Goal: Task Accomplishment & Management: Manage account settings

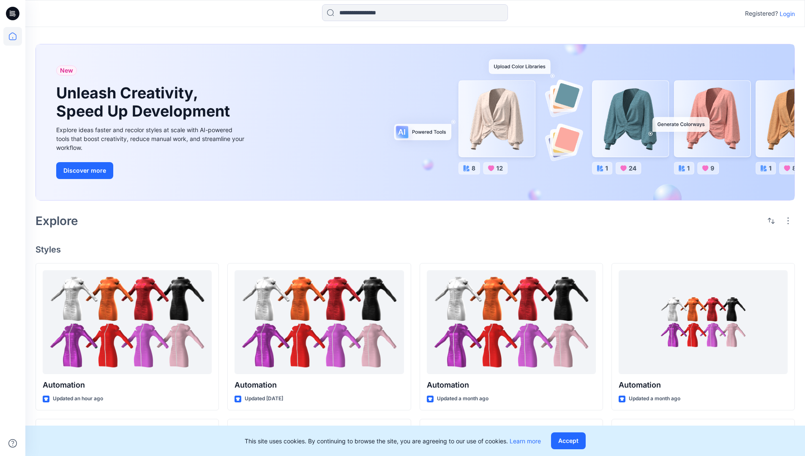
click at [785, 14] on p "Login" at bounding box center [786, 13] width 15 height 9
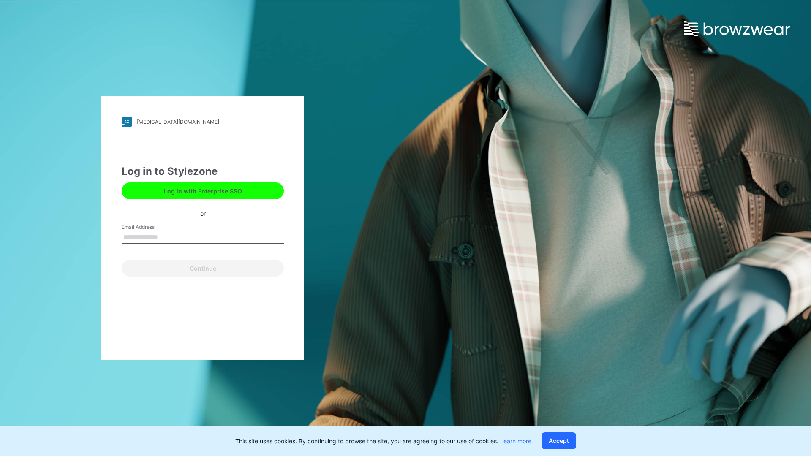
click at [167, 237] on input "Email Address" at bounding box center [203, 237] width 162 height 13
type input "**********"
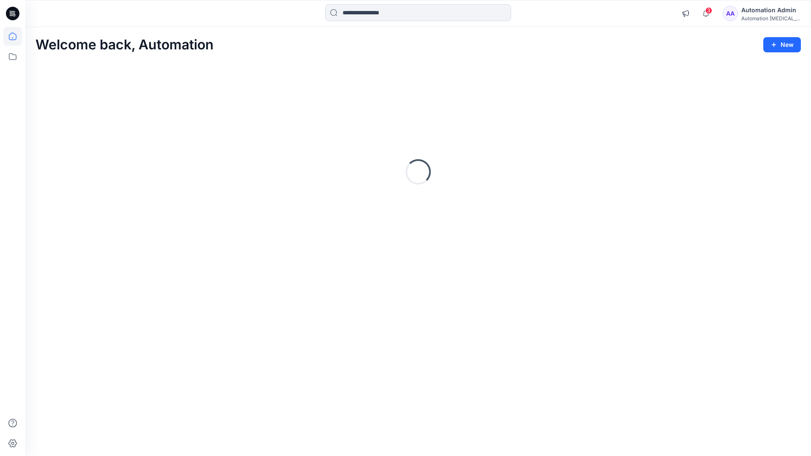
click at [16, 36] on icon at bounding box center [13, 37] width 8 height 8
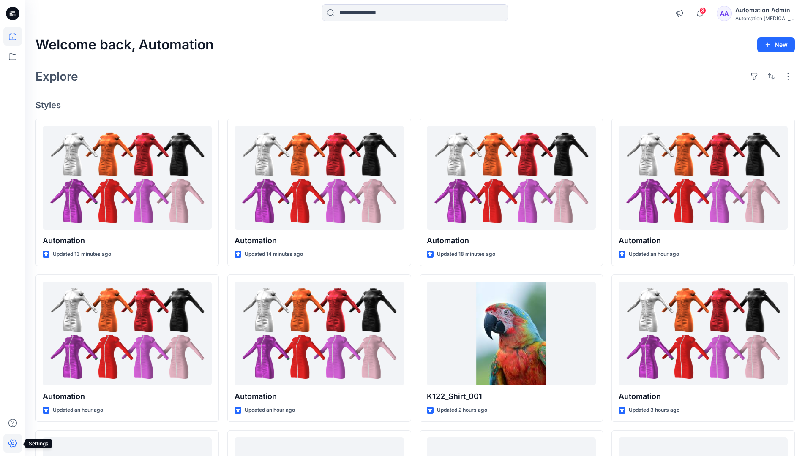
click at [13, 447] on icon at bounding box center [12, 444] width 8 height 8
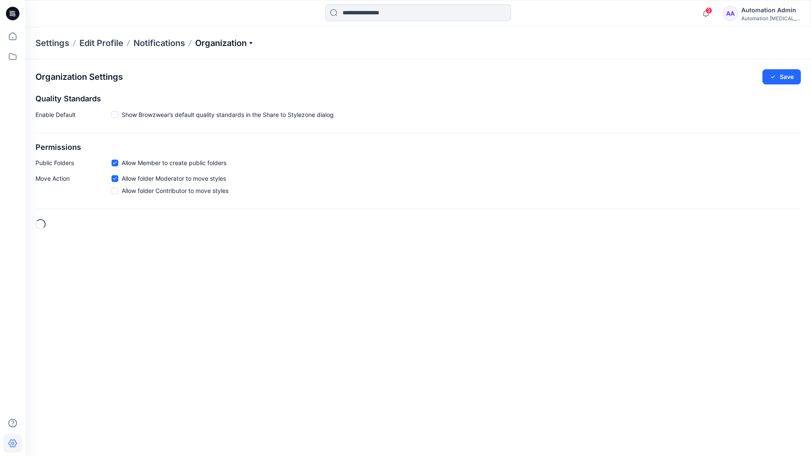
click at [247, 42] on p "Organization" at bounding box center [224, 43] width 59 height 12
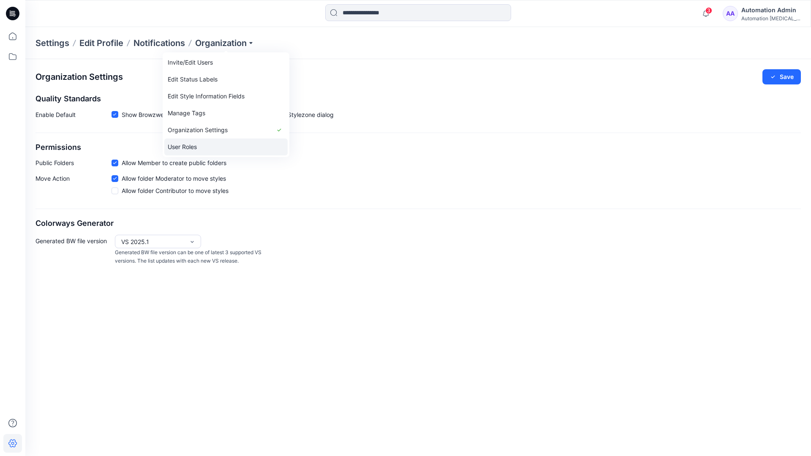
click at [206, 146] on link "User Roles" at bounding box center [225, 147] width 123 height 17
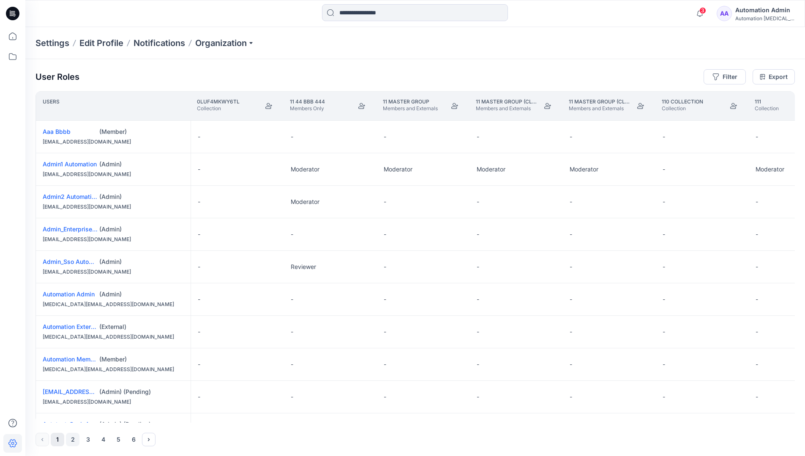
click at [73, 441] on button "2" at bounding box center [73, 440] width 14 height 14
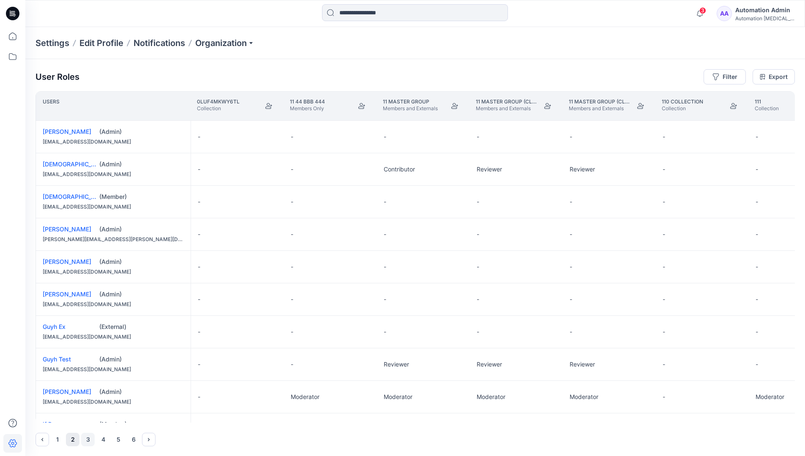
click at [88, 440] on button "3" at bounding box center [88, 440] width 14 height 14
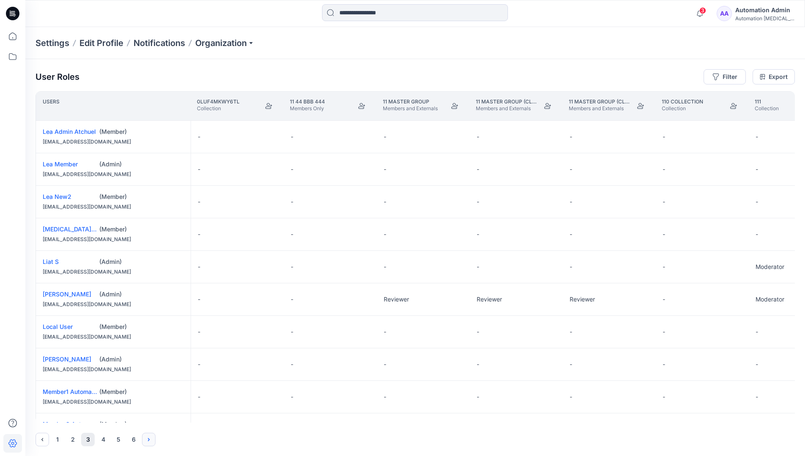
click at [149, 439] on icon "Next" at bounding box center [149, 439] width 2 height 3
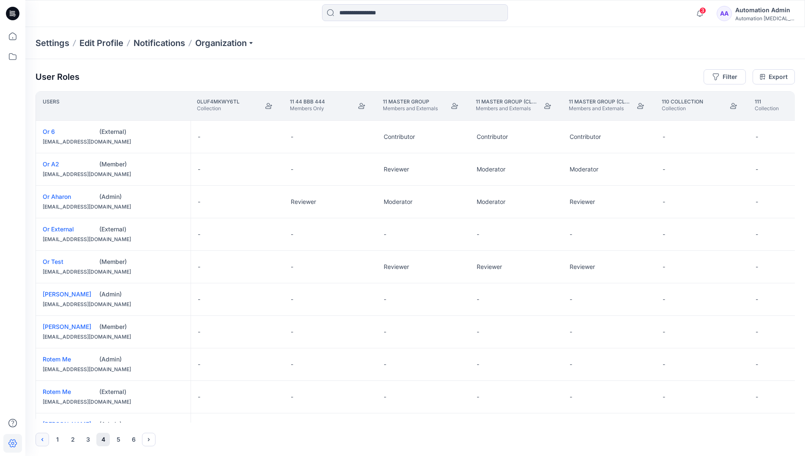
click at [43, 438] on icon "Previous" at bounding box center [42, 439] width 7 height 7
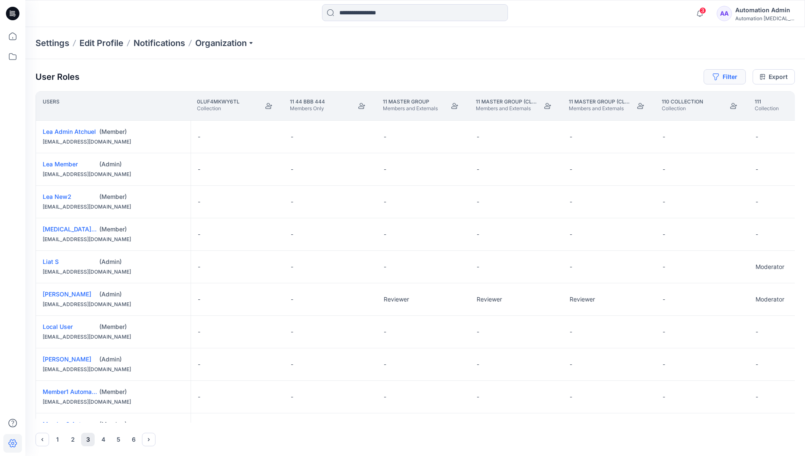
click at [728, 79] on button "Filter" at bounding box center [724, 76] width 42 height 15
click at [676, 100] on div at bounding box center [693, 99] width 87 height 11
click at [685, 98] on div at bounding box center [693, 99] width 87 height 11
type input "****"
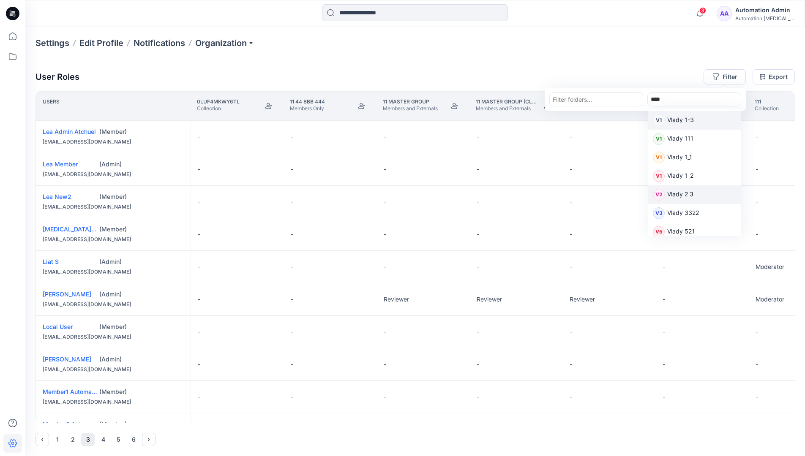
click at [684, 194] on p "Vlady 2 3" at bounding box center [680, 195] width 26 height 11
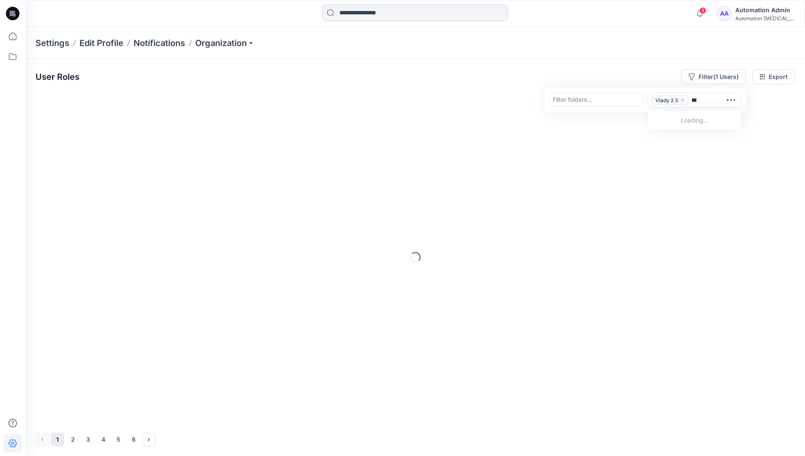
type input "****"
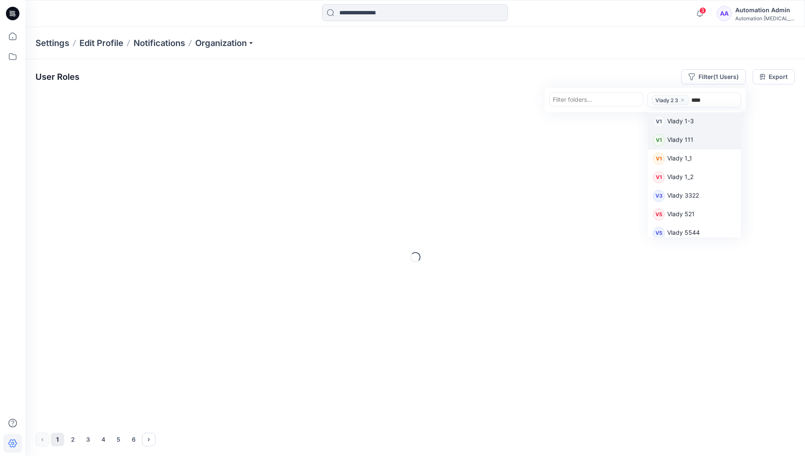
click at [685, 139] on p "Vlady 111" at bounding box center [680, 140] width 26 height 11
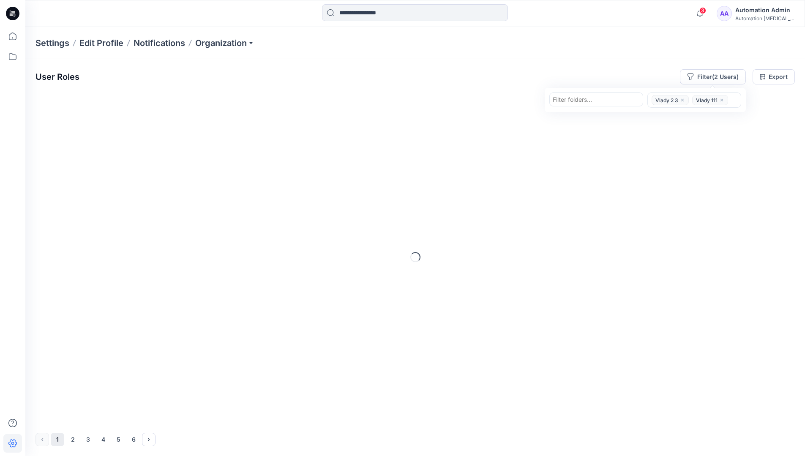
click at [603, 101] on div at bounding box center [595, 99] width 87 height 11
type input "*********"
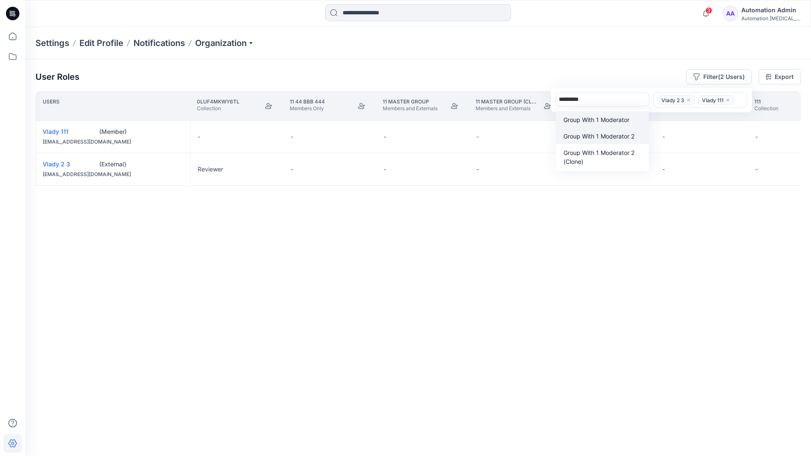
click at [602, 132] on p "Group With 1 Moderator 2" at bounding box center [598, 136] width 71 height 9
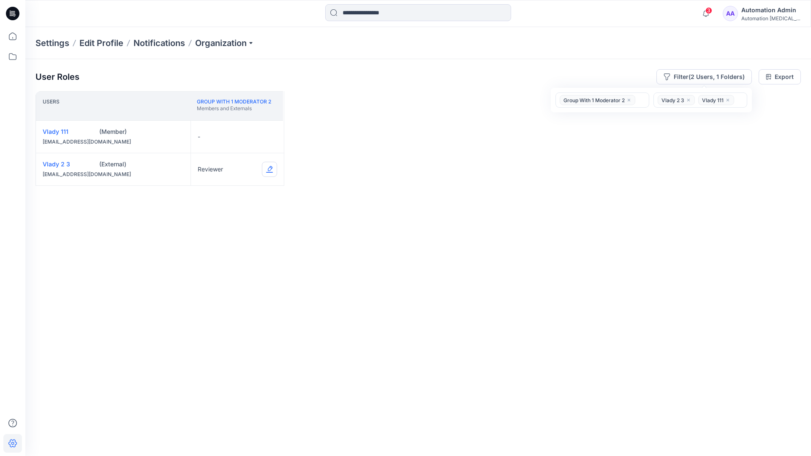
click at [269, 170] on button "Edit Role" at bounding box center [269, 169] width 15 height 15
click at [227, 220] on button "Contributor" at bounding box center [229, 219] width 91 height 15
click at [269, 136] on button "Edit Role" at bounding box center [269, 136] width 15 height 15
click at [212, 196] on button "Moderator" at bounding box center [229, 202] width 91 height 15
click at [269, 169] on button "Edit Role" at bounding box center [269, 169] width 15 height 15
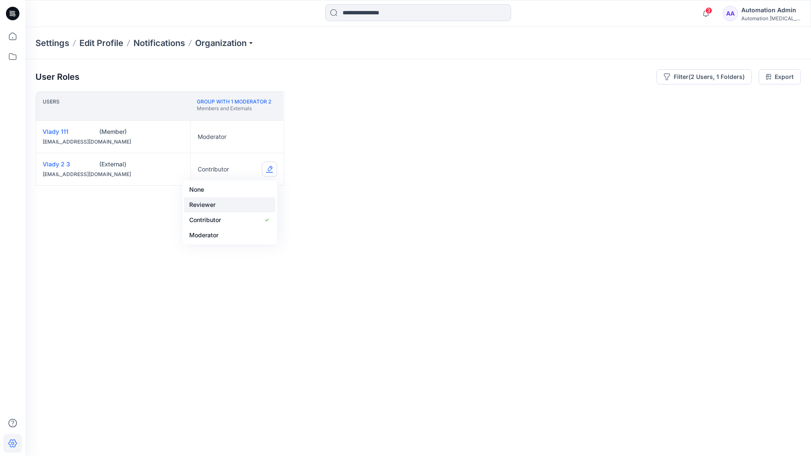
click at [228, 205] on button "Reviewer" at bounding box center [229, 204] width 91 height 15
click at [270, 136] on button "Edit Role" at bounding box center [269, 136] width 15 height 15
click at [222, 156] on button "None" at bounding box center [229, 157] width 91 height 15
click at [629, 98] on icon "close" at bounding box center [628, 100] width 5 height 5
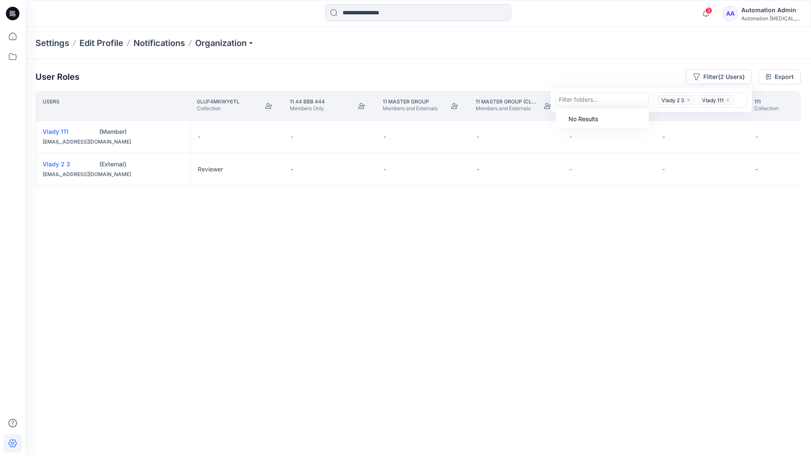
click at [688, 99] on icon "close" at bounding box center [688, 100] width 3 height 3
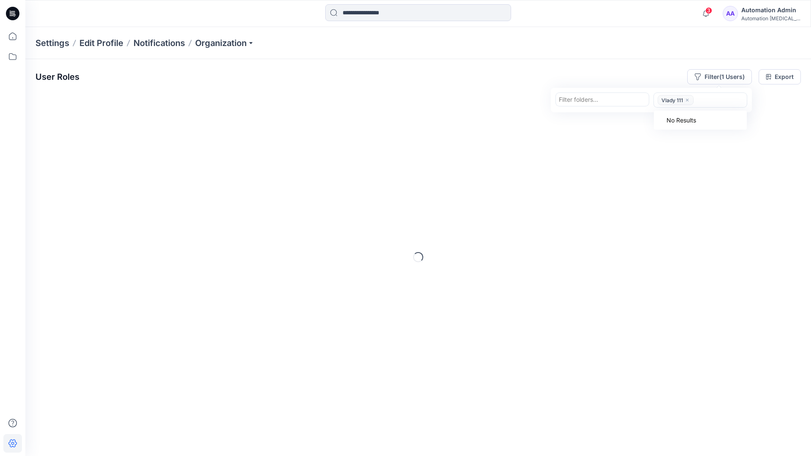
click at [687, 101] on icon "close" at bounding box center [687, 100] width 5 height 5
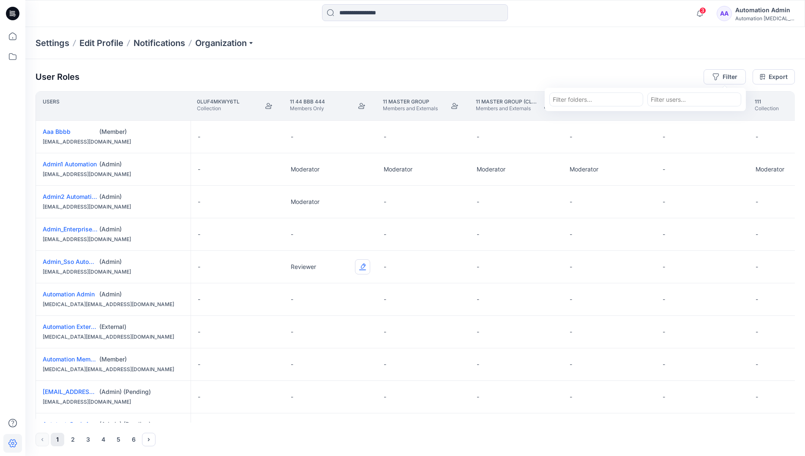
click at [363, 267] on button "Edit Role" at bounding box center [362, 266] width 15 height 15
click at [331, 305] on button "Reviewer" at bounding box center [322, 302] width 91 height 15
click at [756, 16] on div "Automation testim..." at bounding box center [764, 18] width 59 height 6
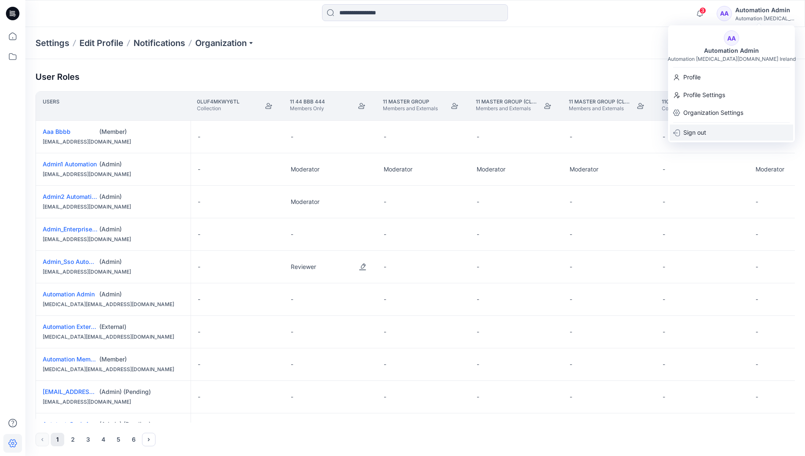
click at [717, 127] on div "Sign out" at bounding box center [730, 133] width 123 height 16
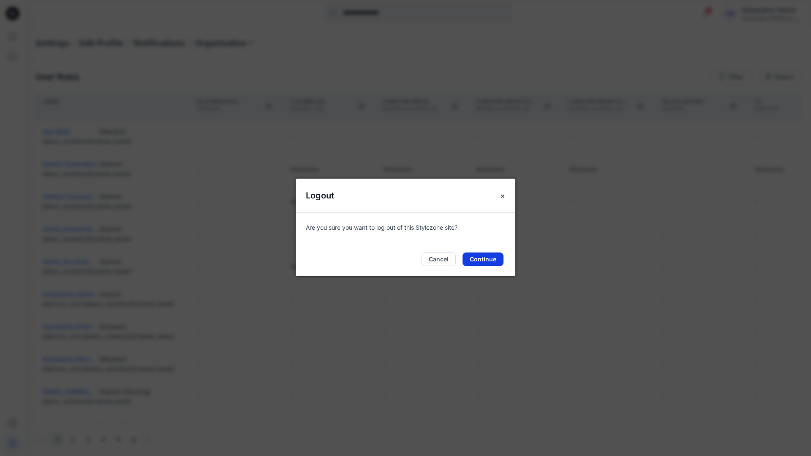
click at [491, 258] on button "Continue" at bounding box center [482, 260] width 41 height 14
